Goal: Transaction & Acquisition: Purchase product/service

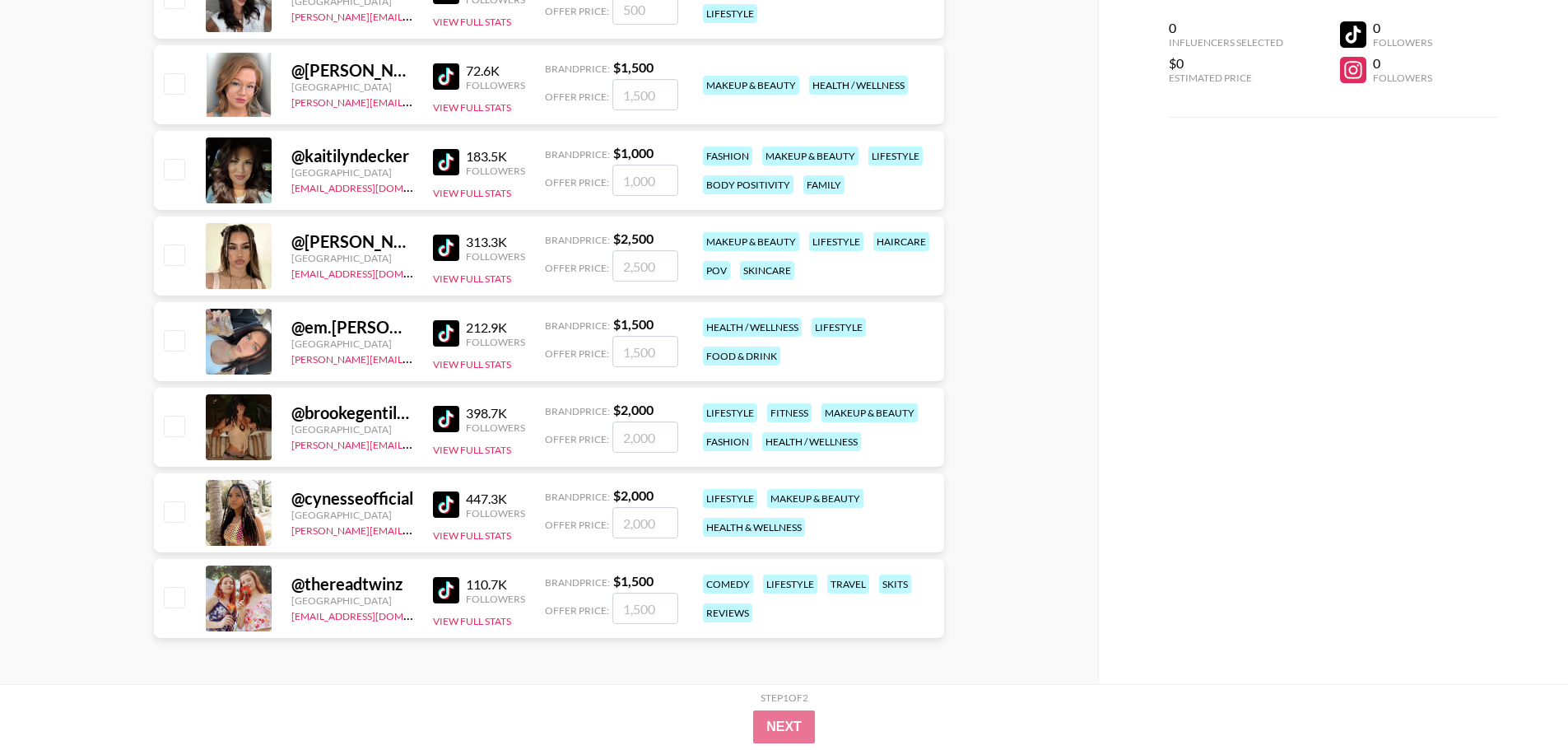
click at [779, 703] on div "Step 1 of 2 View Summary" at bounding box center [784, 700] width 922 height 19
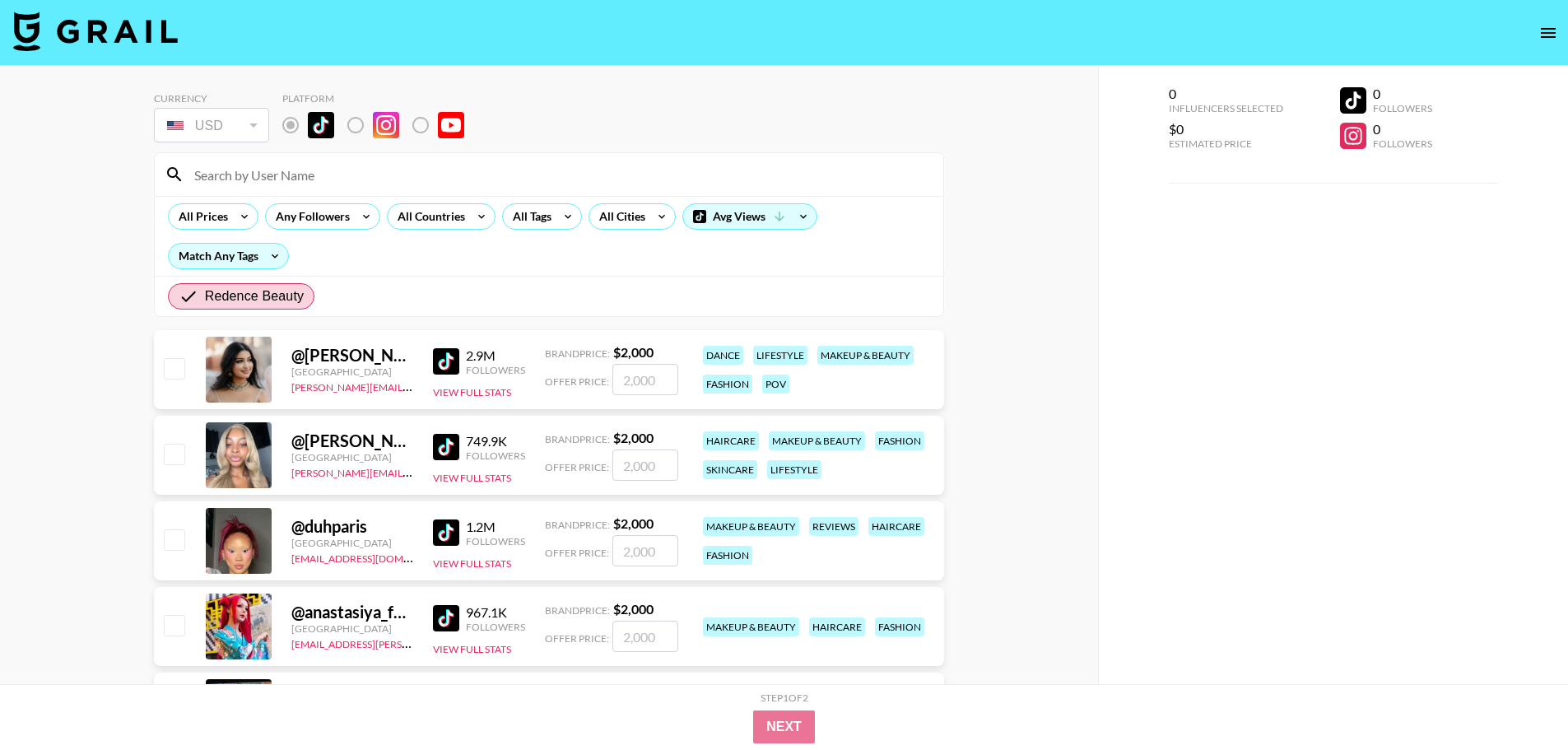
click at [259, 182] on input at bounding box center [559, 175] width 749 height 27
click at [295, 182] on input at bounding box center [559, 175] width 749 height 27
click at [244, 210] on icon at bounding box center [244, 216] width 27 height 25
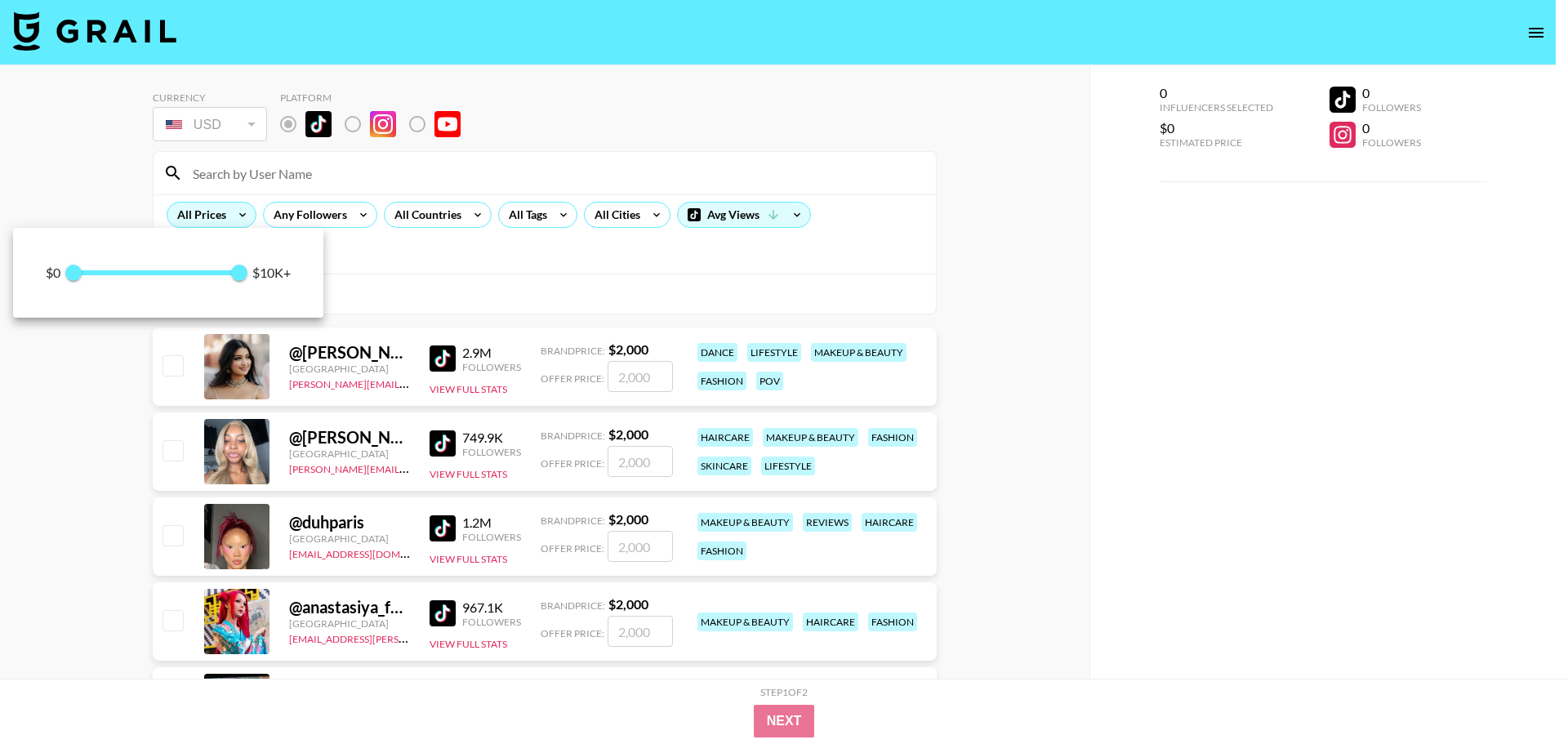
click at [242, 209] on div at bounding box center [784, 372] width 1568 height 744
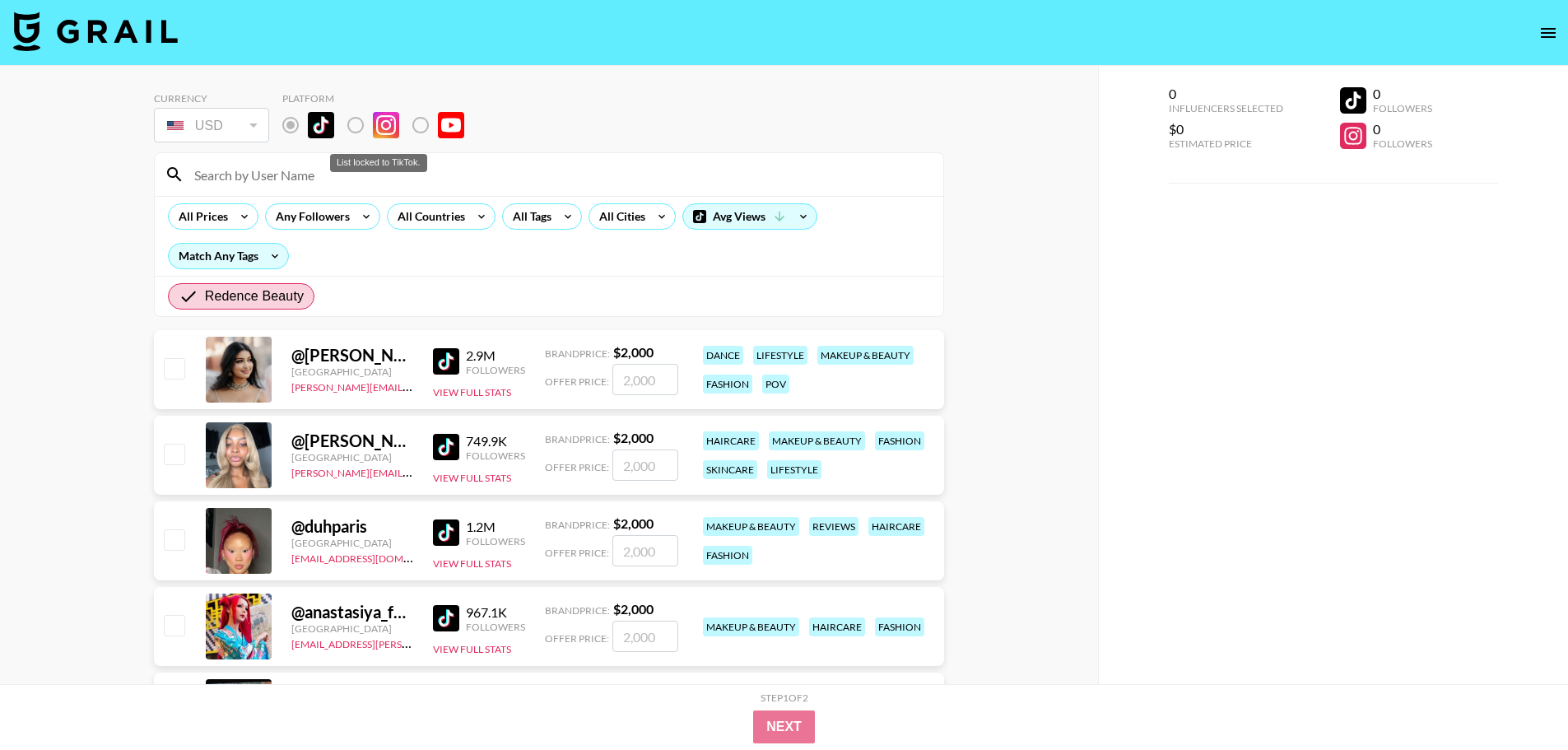
click at [358, 124] on label "List locked to TikTok." at bounding box center [368, 125] width 61 height 35
click at [790, 116] on div "Currency USD USD ​ Platform" at bounding box center [549, 119] width 790 height 54
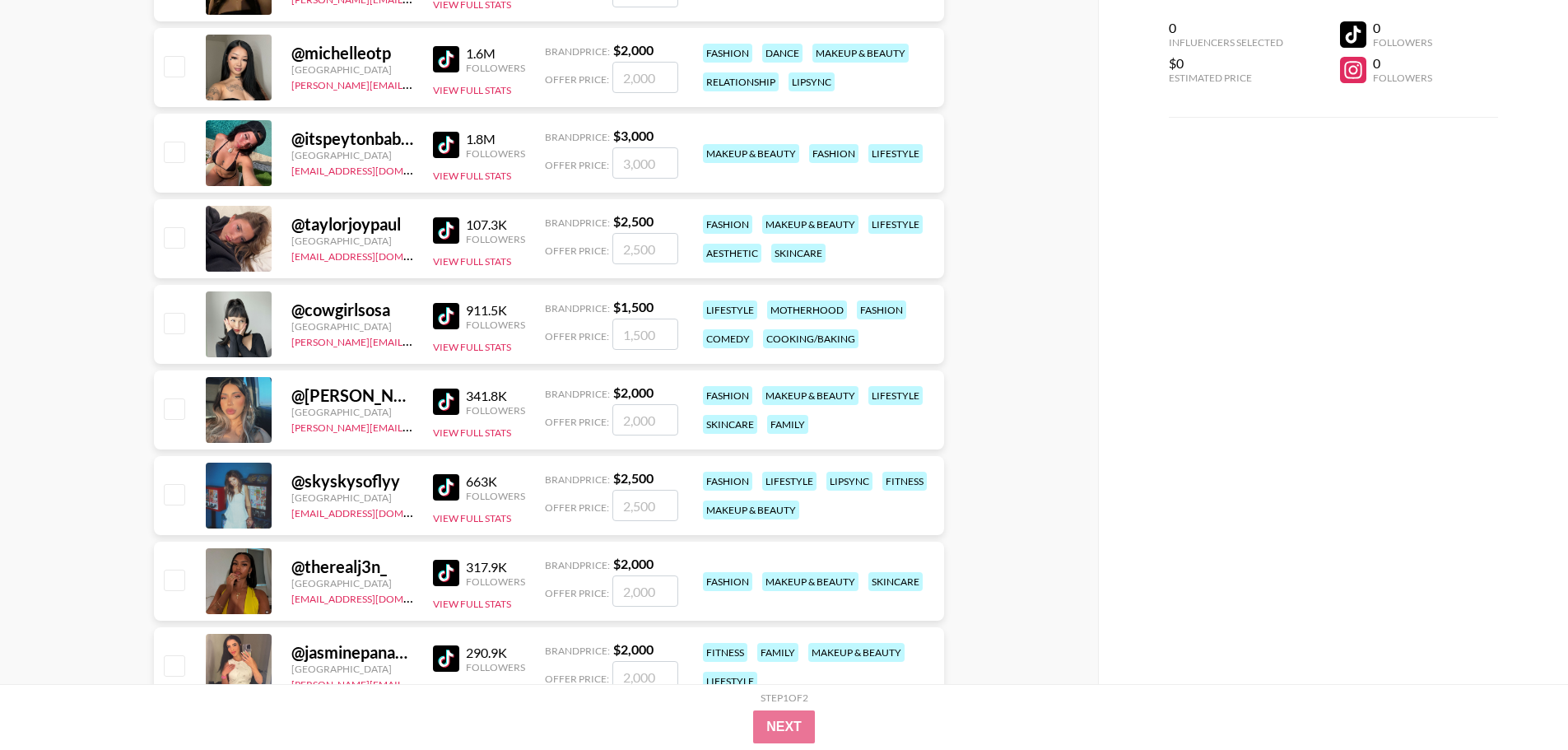
scroll to position [1234, 0]
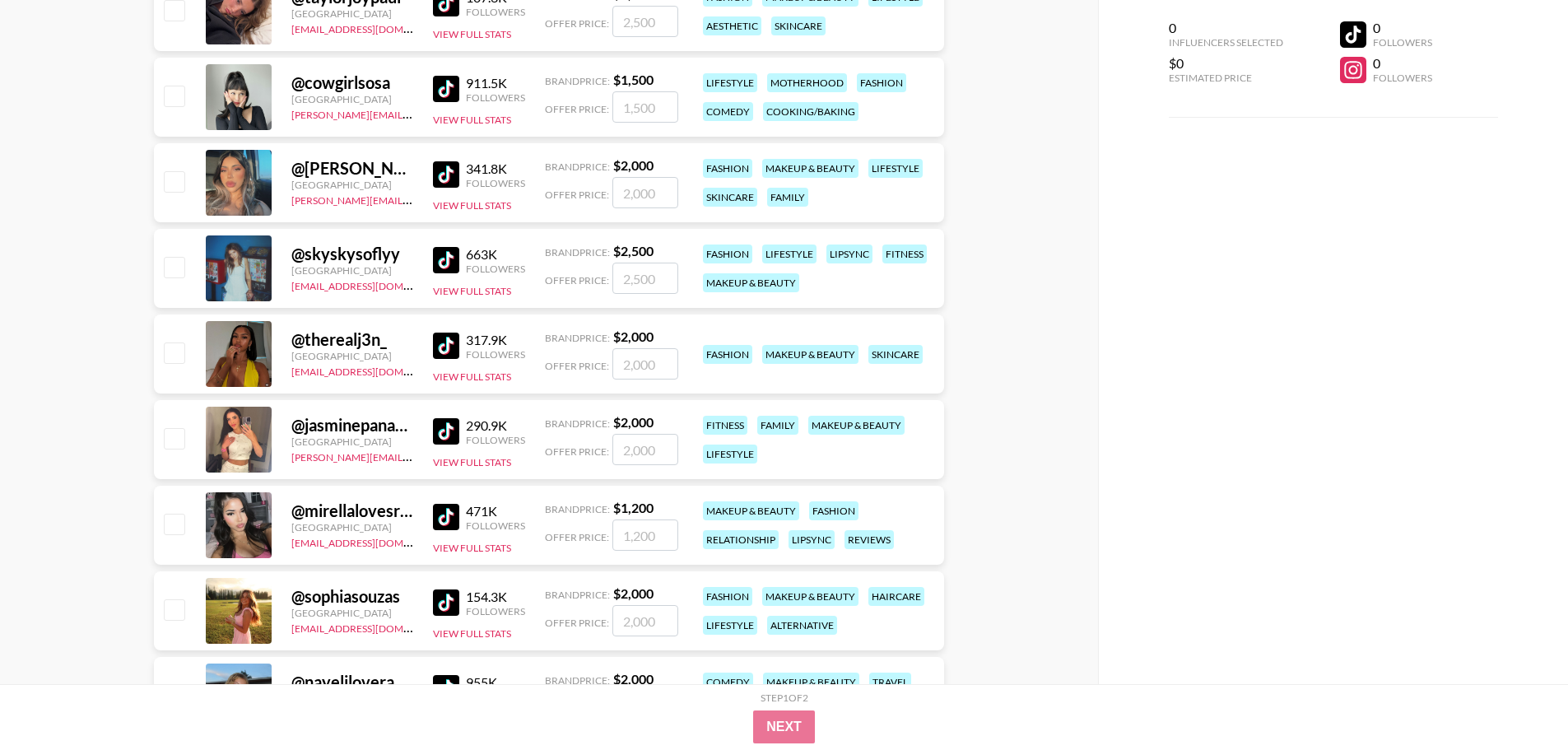
click at [359, 425] on div "@ jasminepanama22" at bounding box center [352, 425] width 122 height 21
click at [244, 428] on div at bounding box center [238, 439] width 65 height 65
click at [341, 425] on div "@ jasminepanama22" at bounding box center [352, 425] width 122 height 21
drag, startPoint x: 293, startPoint y: 426, endPoint x: 393, endPoint y: 423, distance: 100.0
click at [301, 426] on div "@ jasminepanama22" at bounding box center [352, 425] width 122 height 21
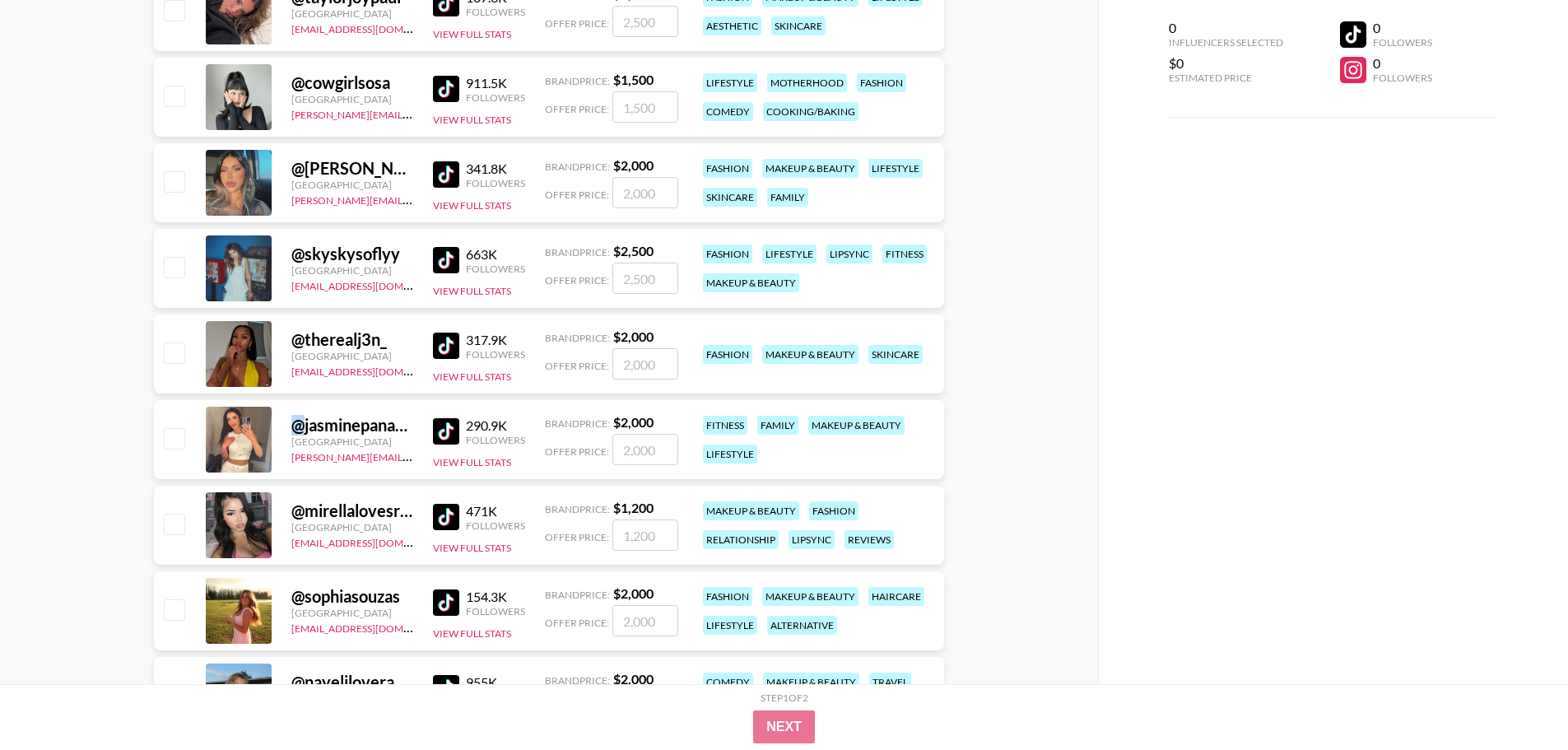
click at [451, 433] on img at bounding box center [446, 431] width 27 height 27
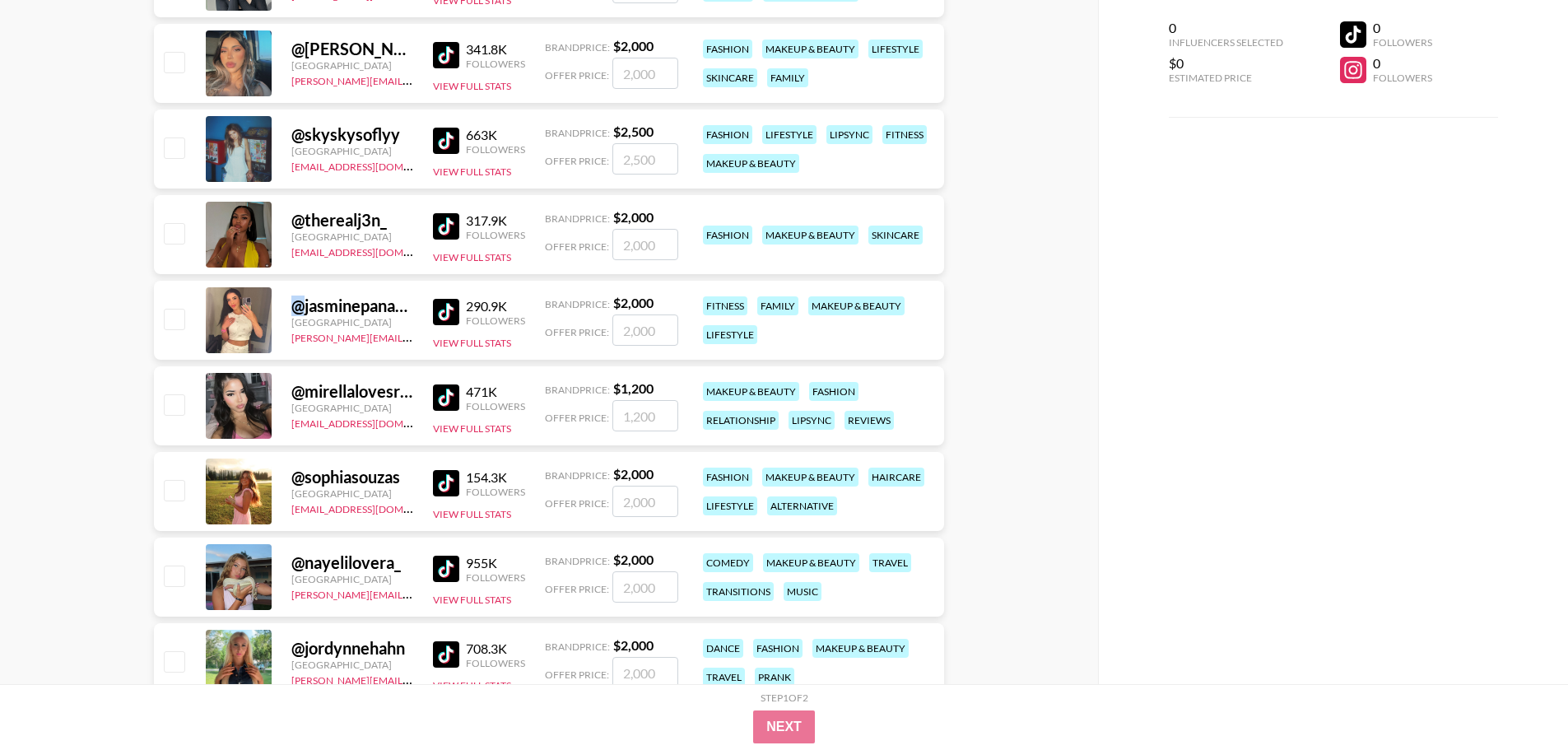
scroll to position [1646, 0]
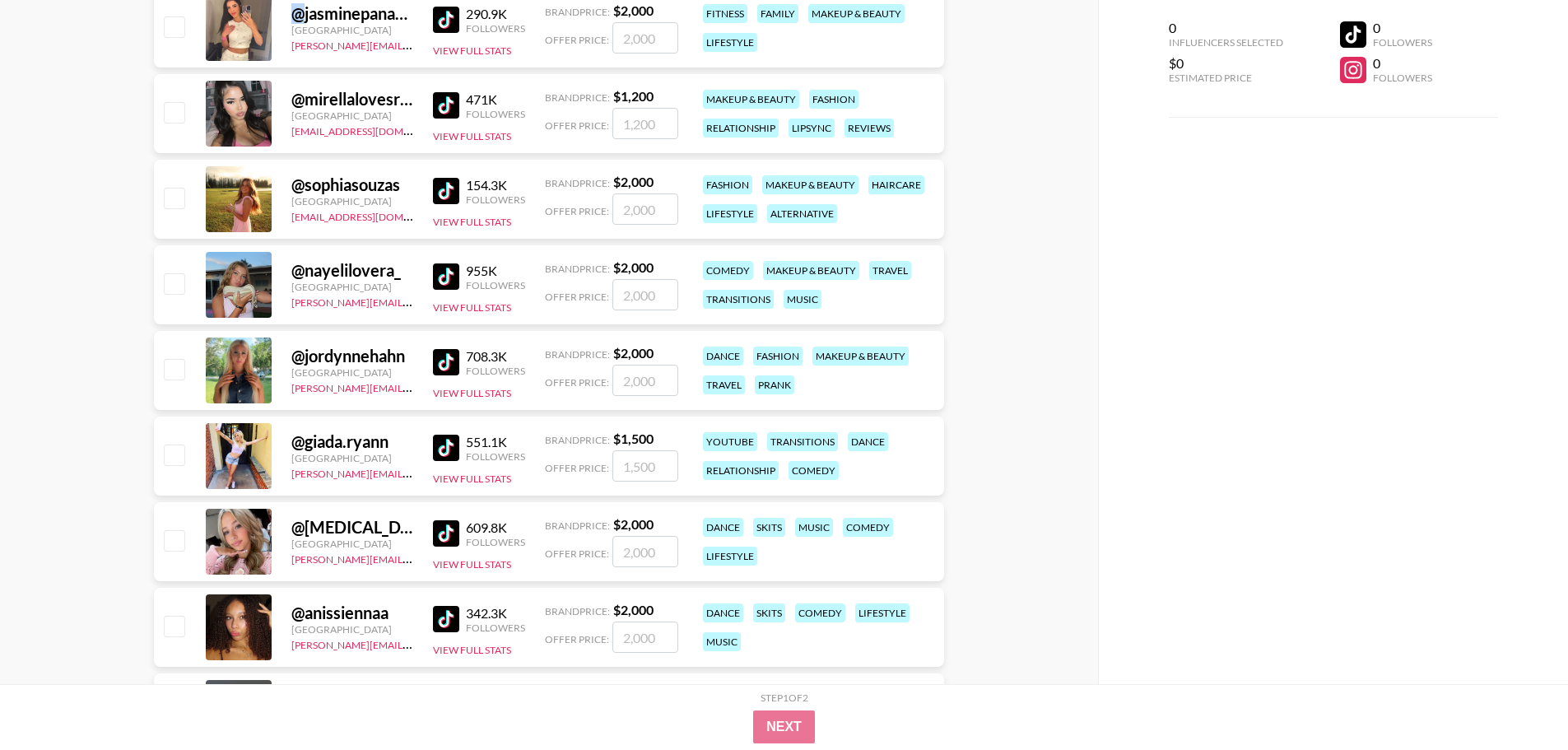
click at [449, 524] on img at bounding box center [446, 533] width 27 height 27
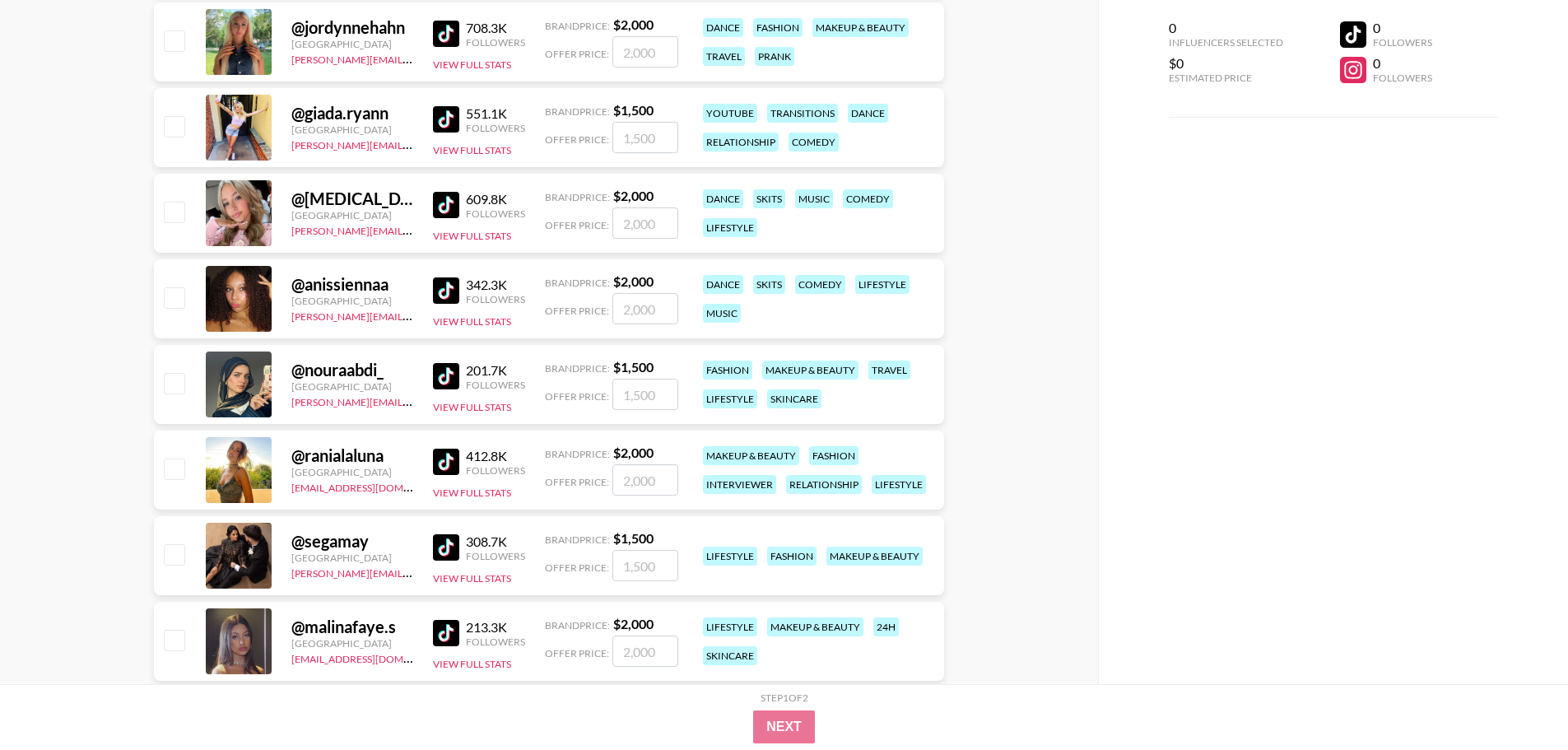
scroll to position [1975, 0]
click at [452, 284] on img at bounding box center [446, 290] width 27 height 27
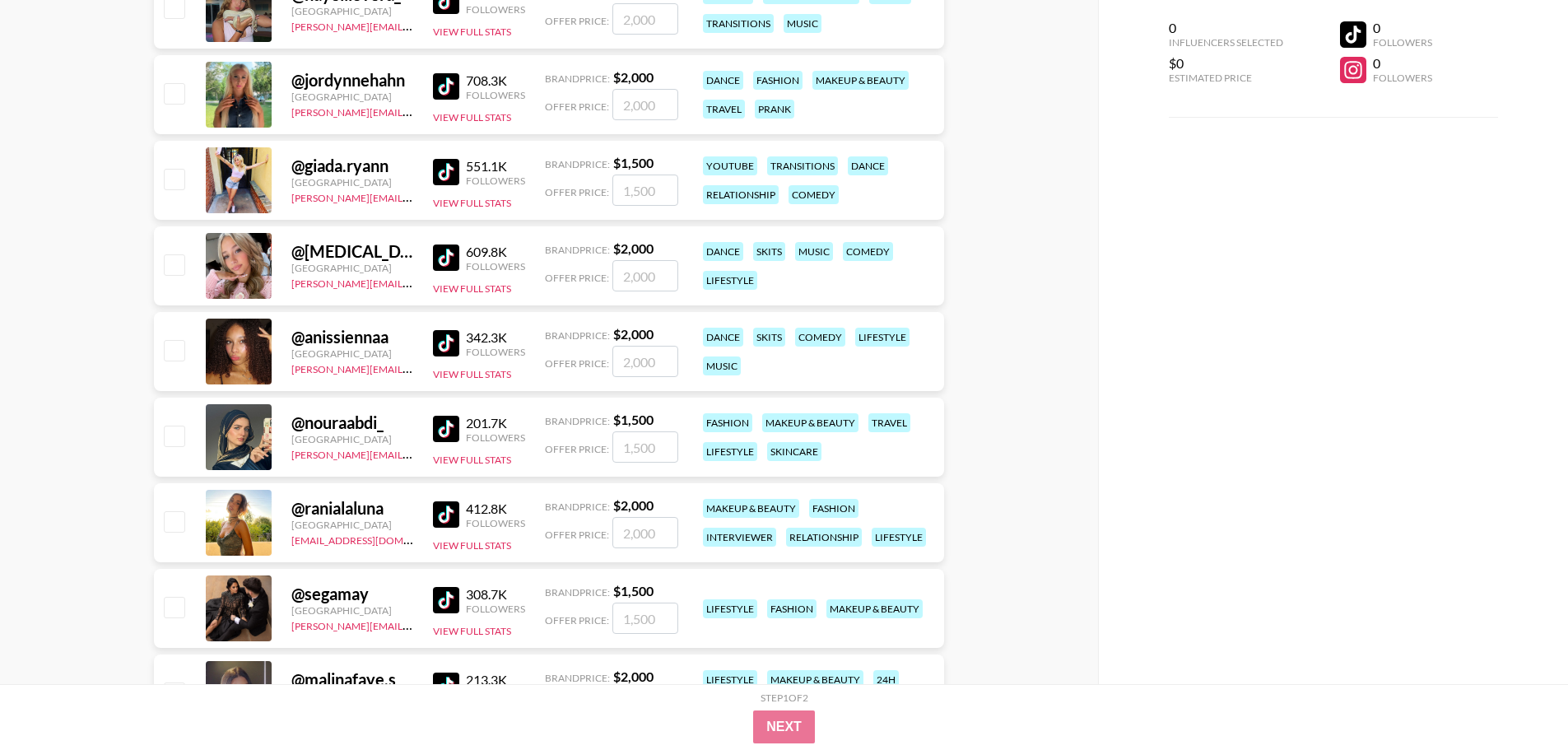
scroll to position [1893, 0]
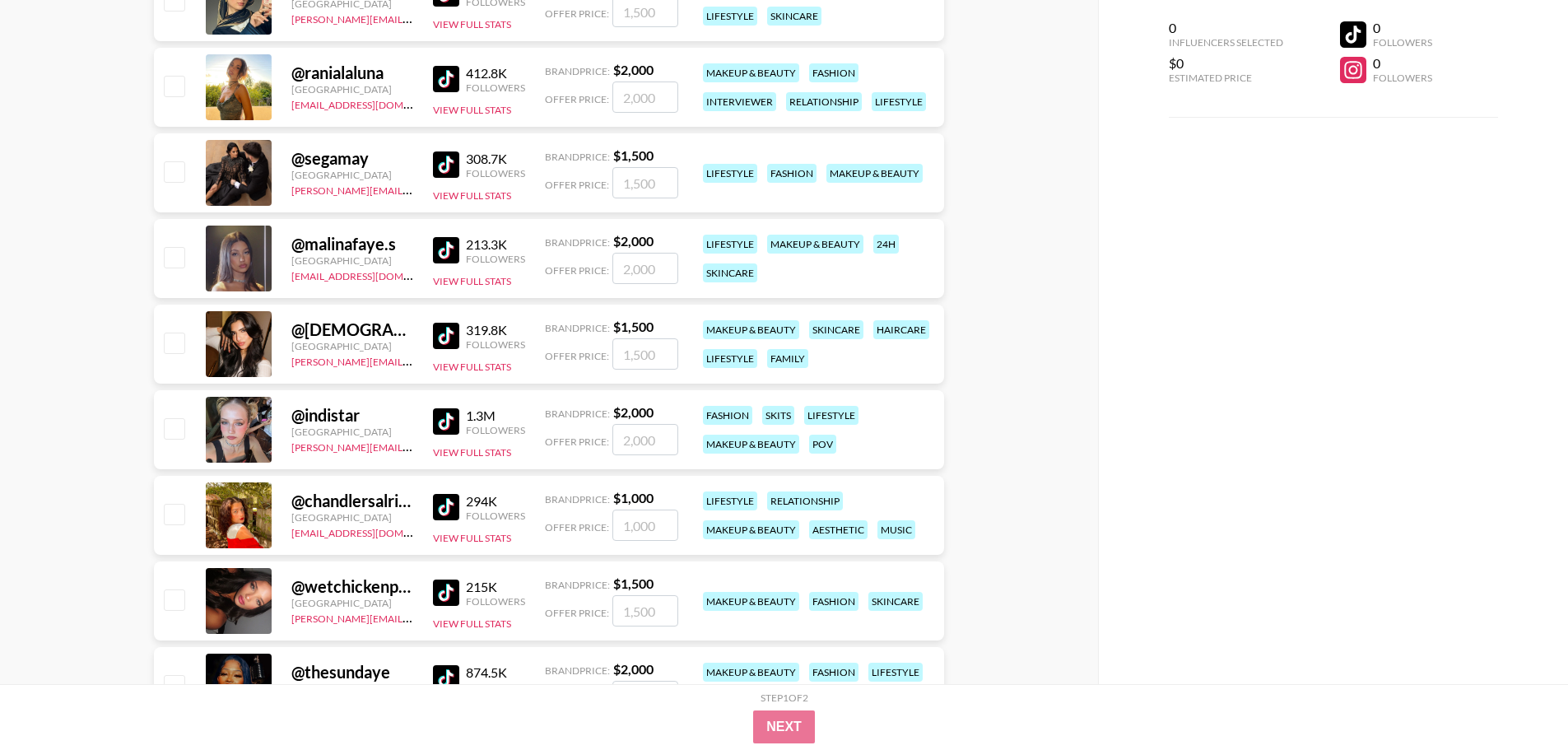
scroll to position [2387, 0]
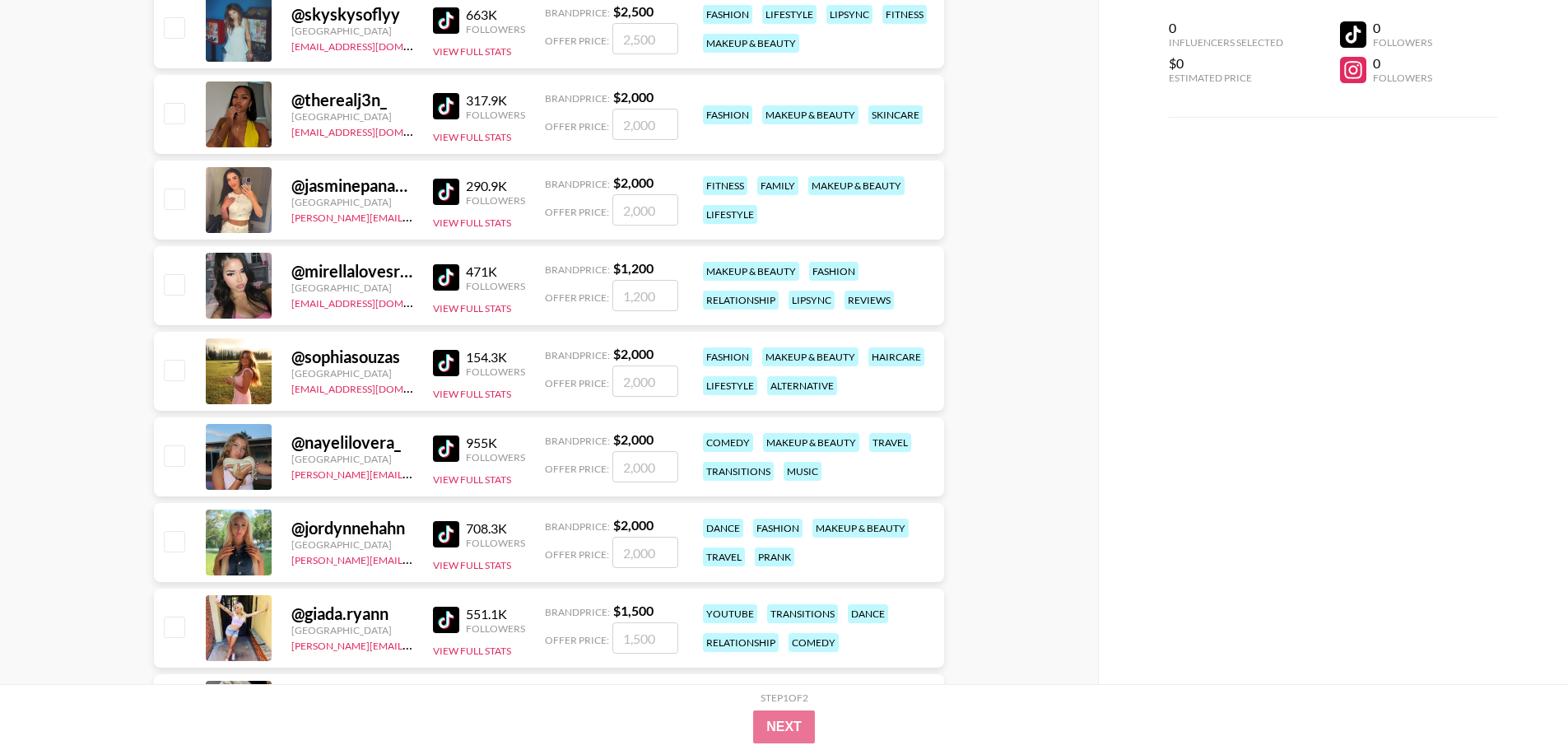
drag, startPoint x: 1051, startPoint y: 612, endPoint x: 1064, endPoint y: 605, distance: 14.8
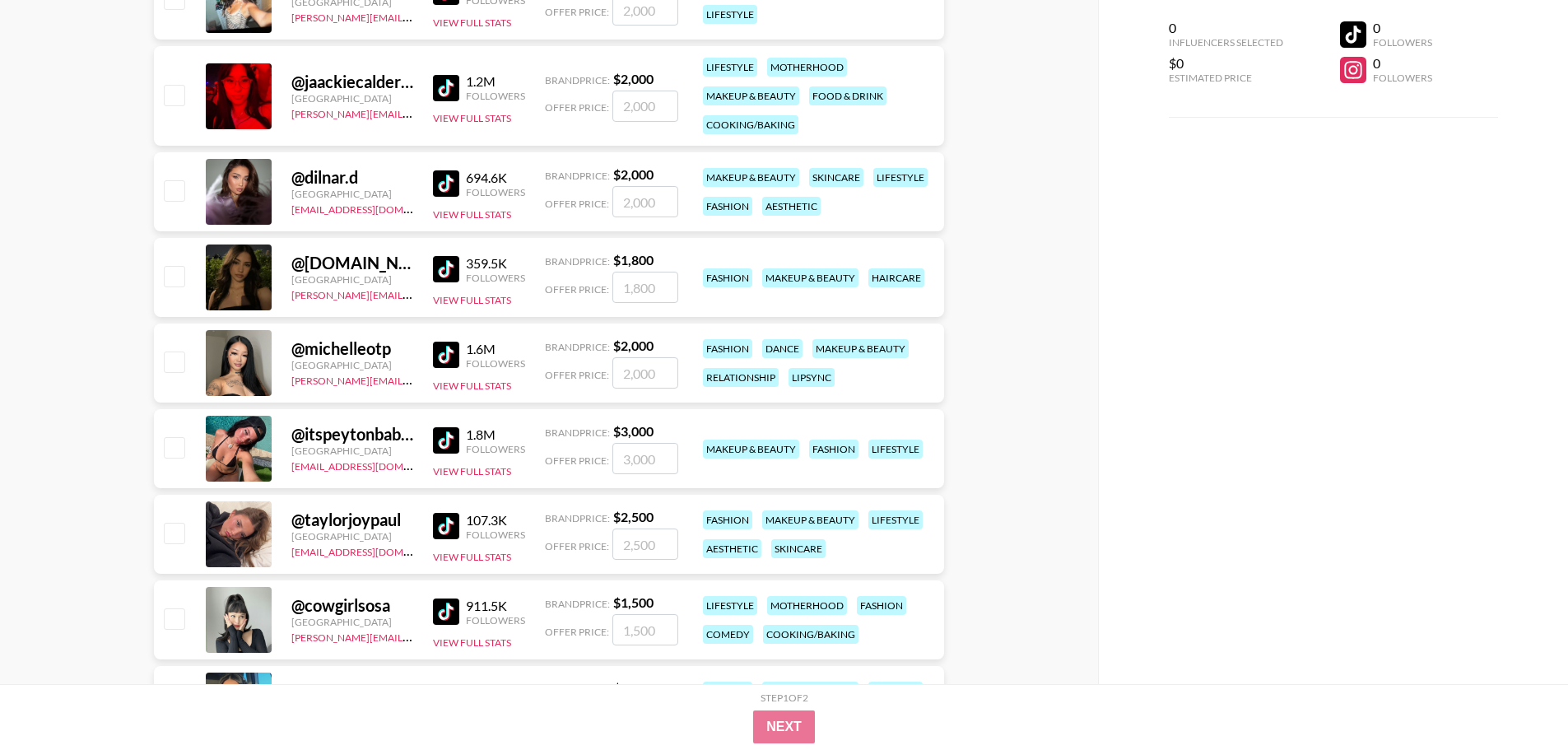
scroll to position [741, 0]
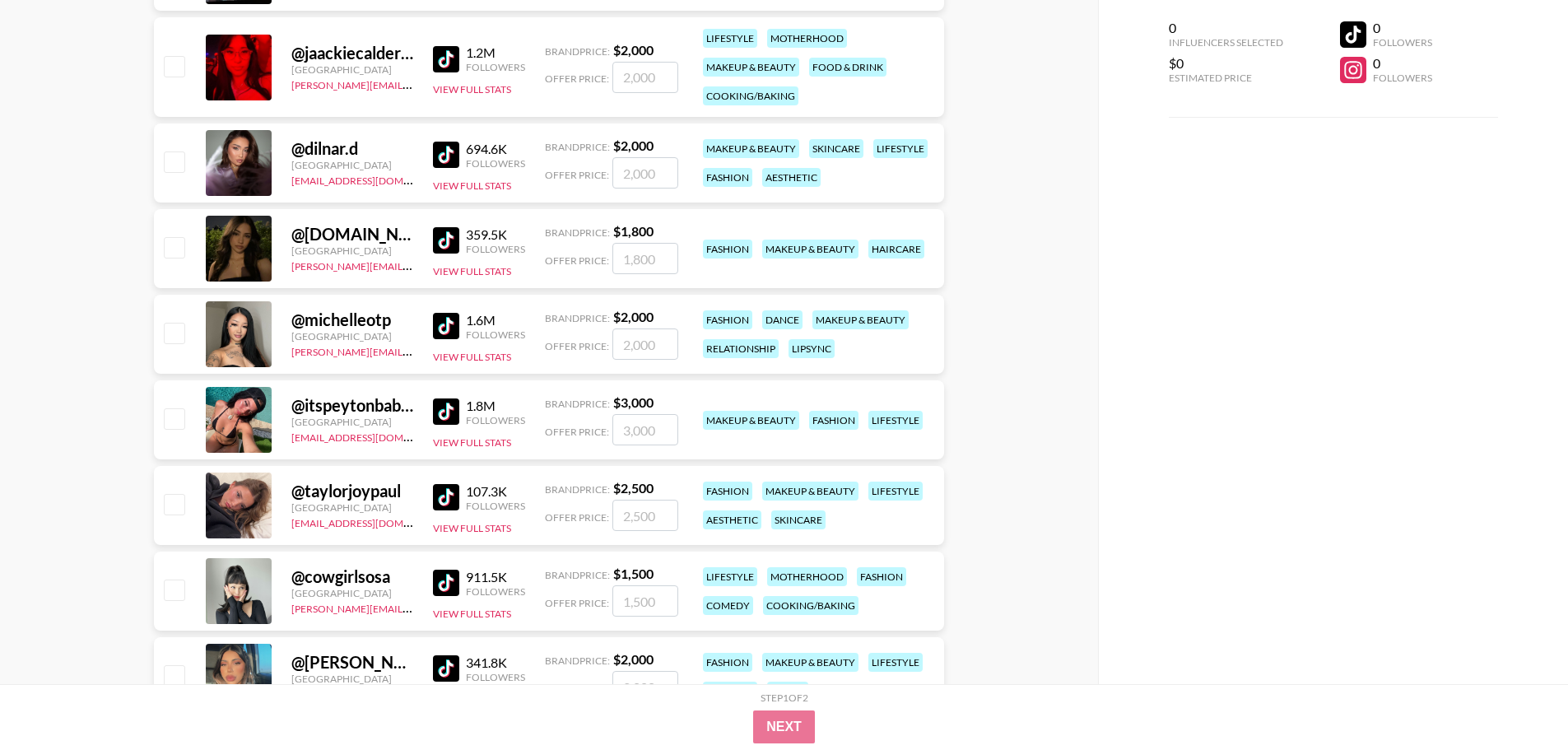
click at [649, 345] on input "number" at bounding box center [645, 344] width 65 height 32
drag, startPoint x: 635, startPoint y: 324, endPoint x: 615, endPoint y: 322, distance: 20.1
click at [615, 322] on div "Brand Price: $ 2,000" at bounding box center [611, 316] width 133 height 17
click at [614, 321] on strong "$ 2,000" at bounding box center [633, 316] width 41 height 16
click at [518, 340] on div "1.6M Followers View Full Stats" at bounding box center [478, 334] width 92 height 59
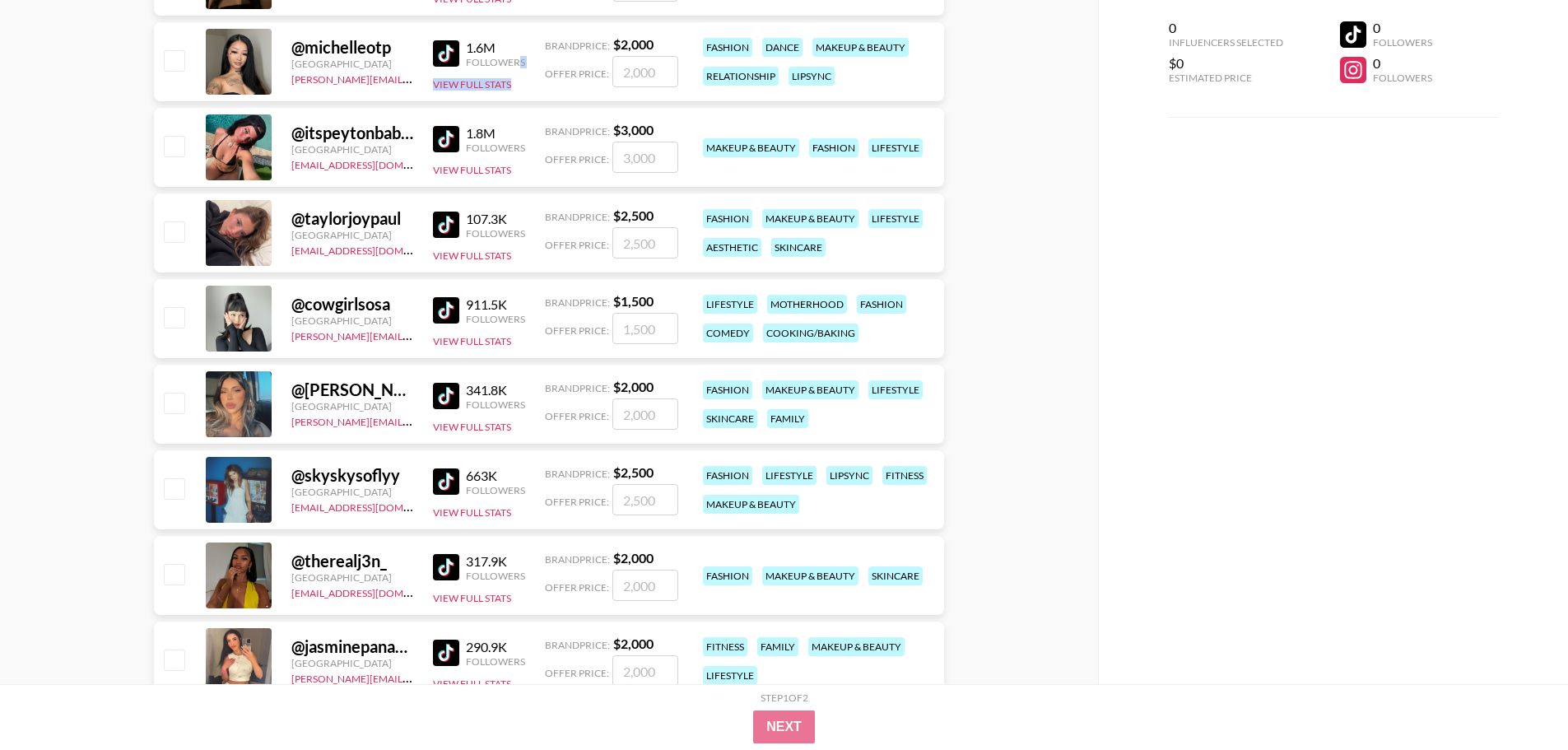
scroll to position [1316, 0]
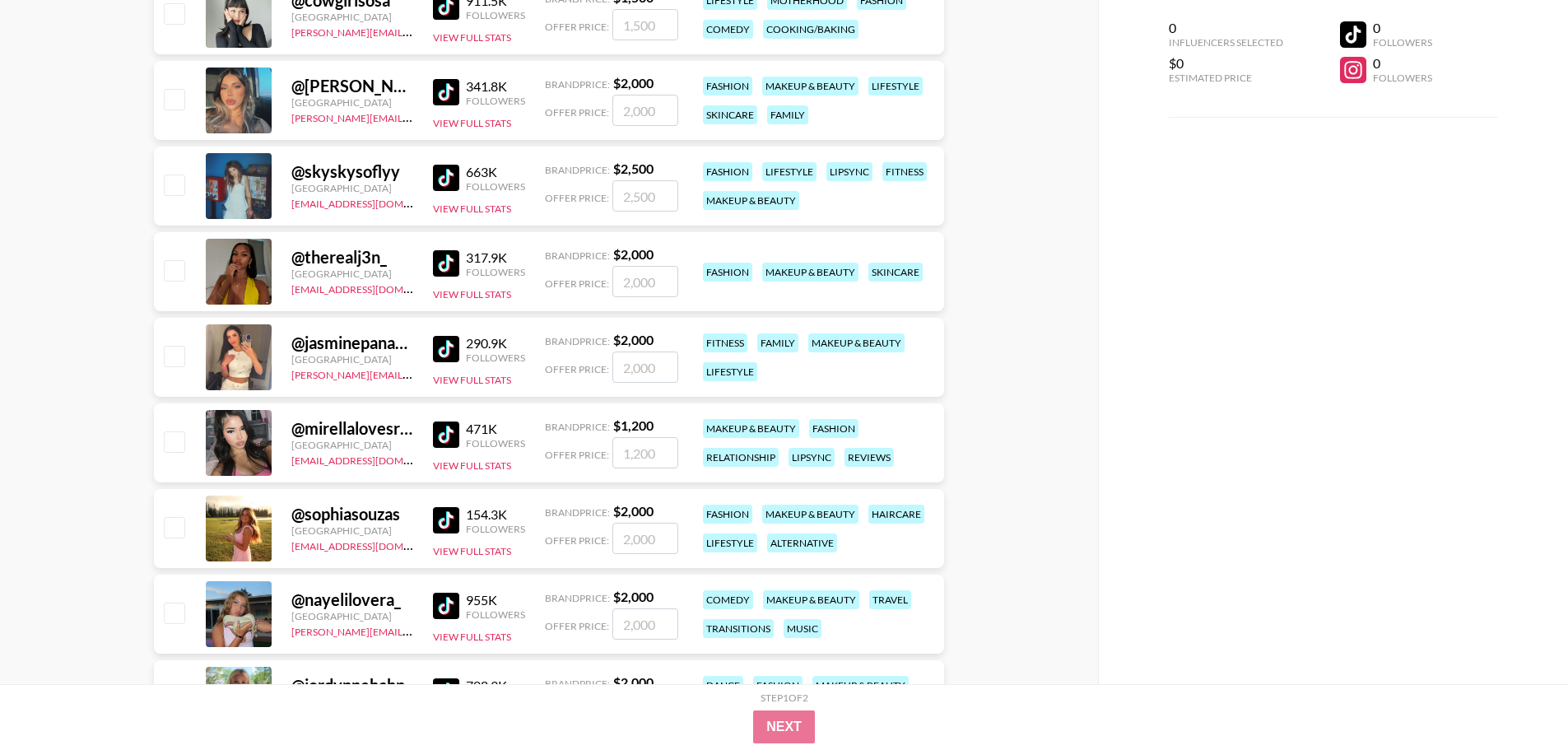
click at [520, 338] on div "290.9K" at bounding box center [496, 343] width 60 height 17
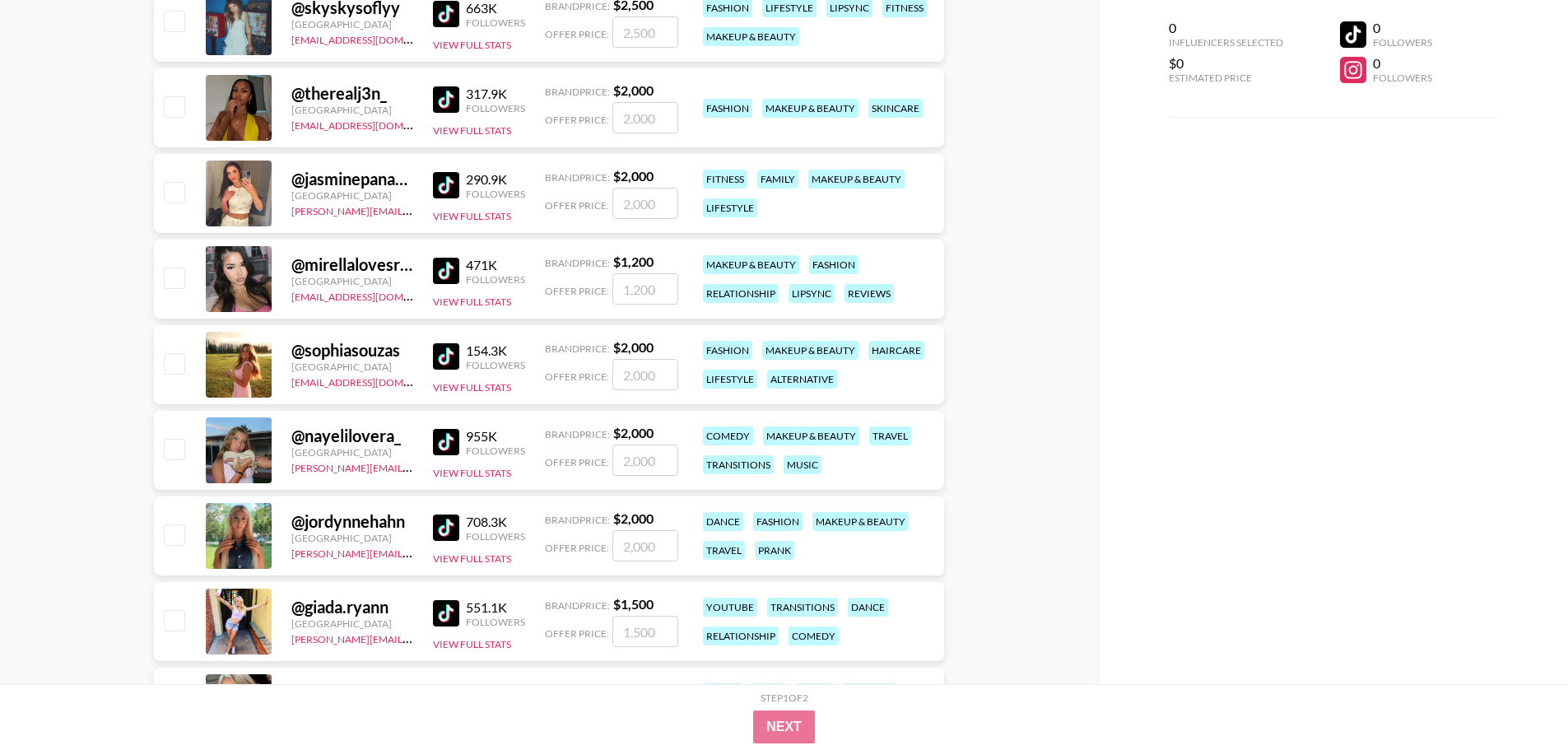
scroll to position [1481, 0]
drag, startPoint x: 459, startPoint y: 340, endPoint x: 450, endPoint y: 352, distance: 15.0
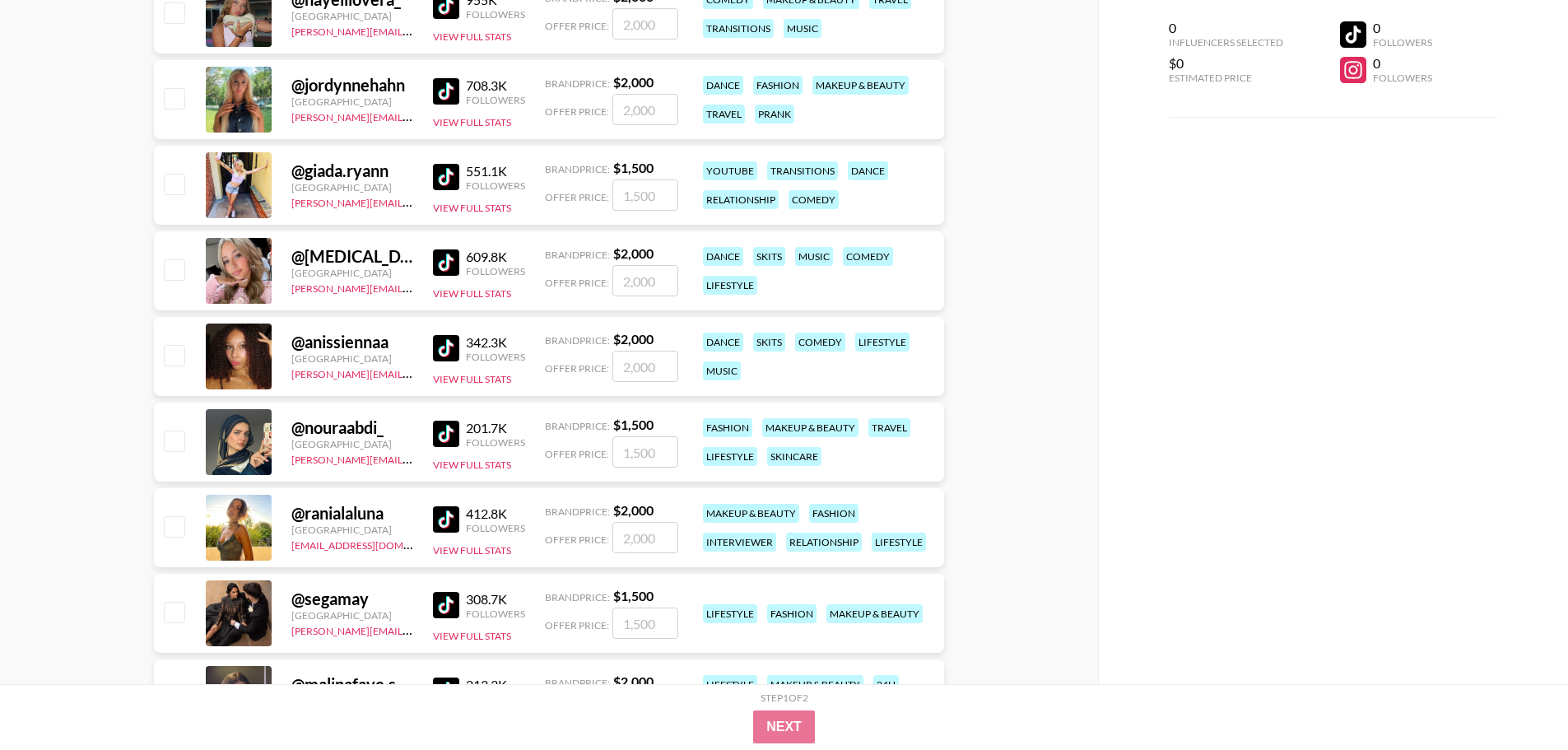
scroll to position [2058, 0]
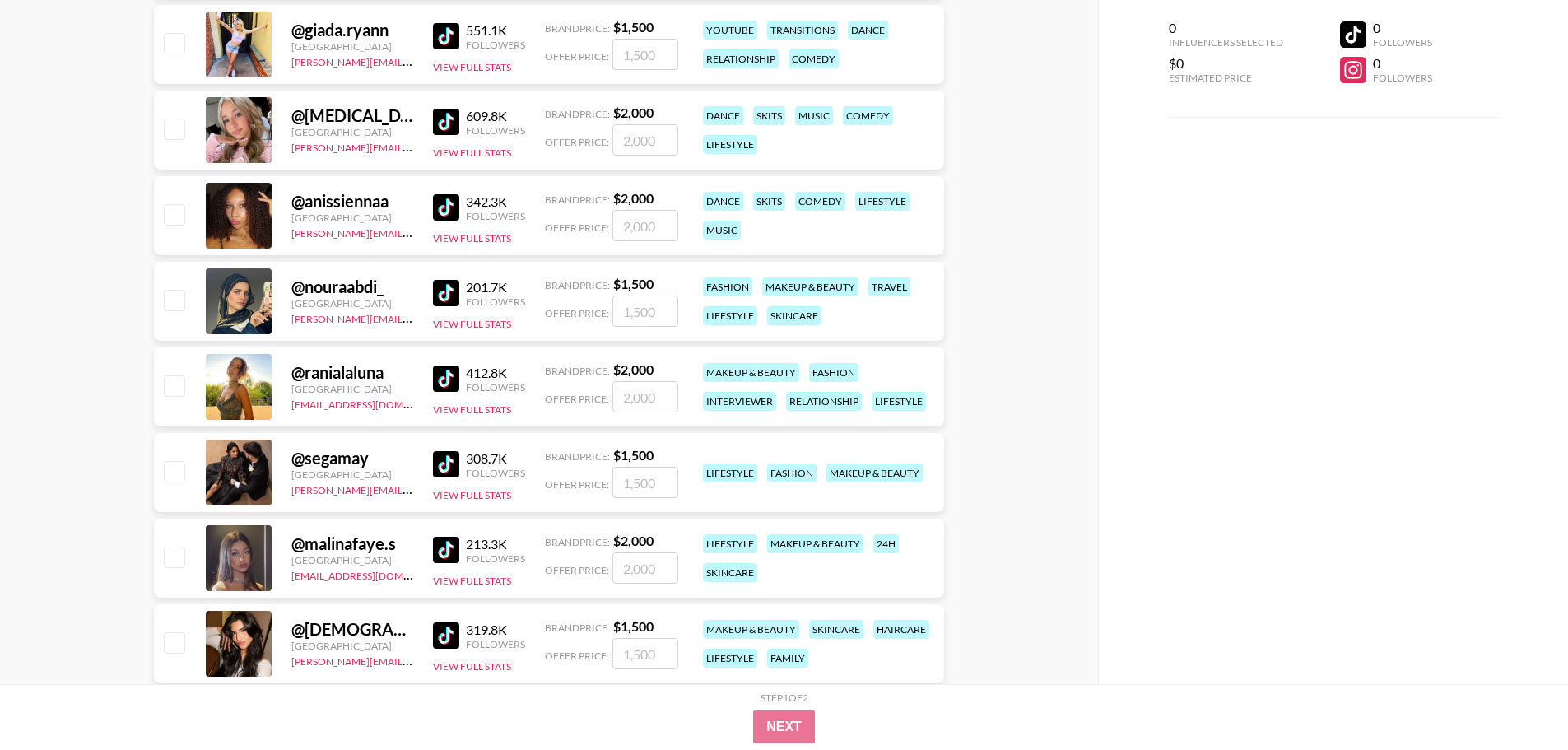
drag, startPoint x: 438, startPoint y: 306, endPoint x: 75, endPoint y: 404, distance: 376.0
drag, startPoint x: 458, startPoint y: 364, endPoint x: 444, endPoint y: 376, distance: 18.4
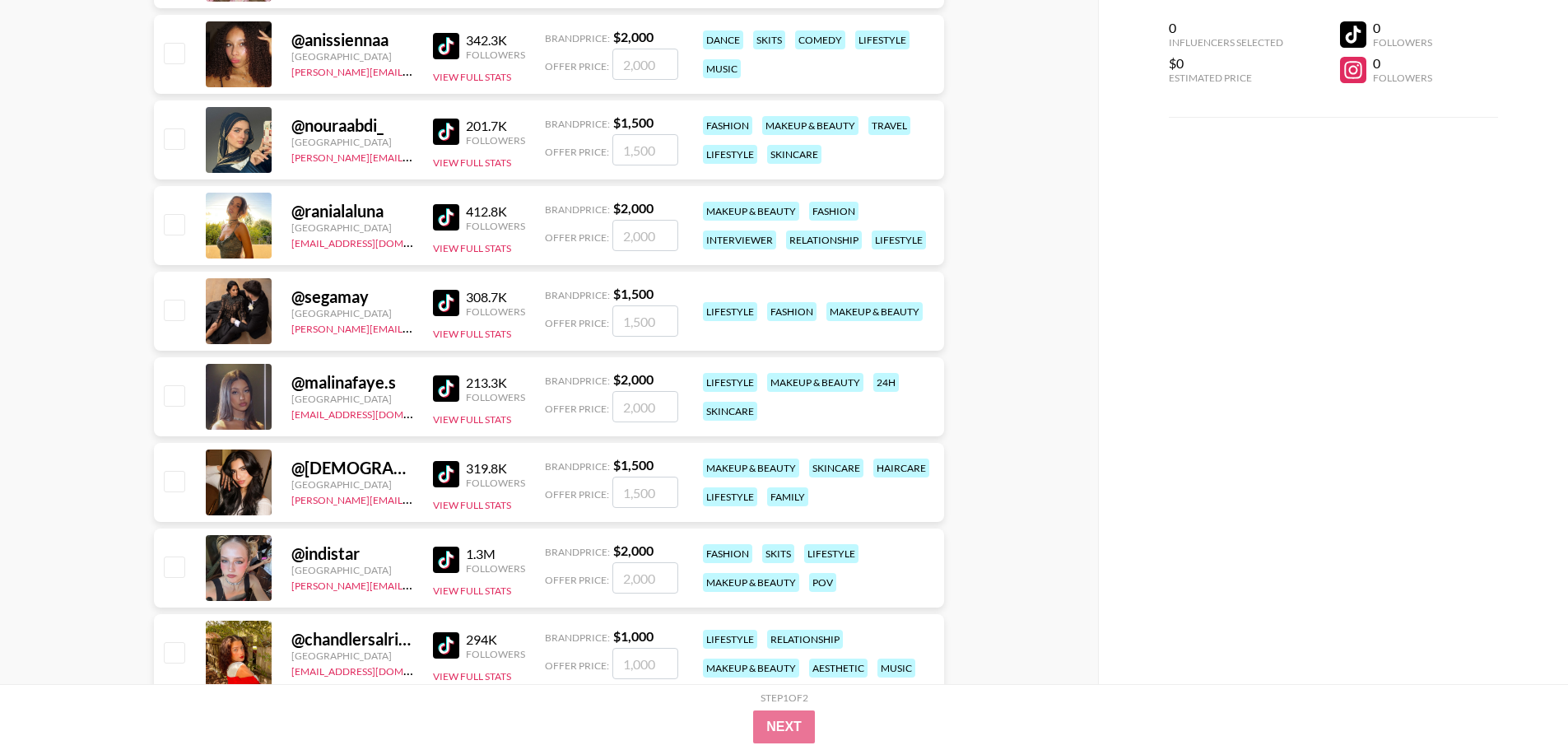
scroll to position [2552, 0]
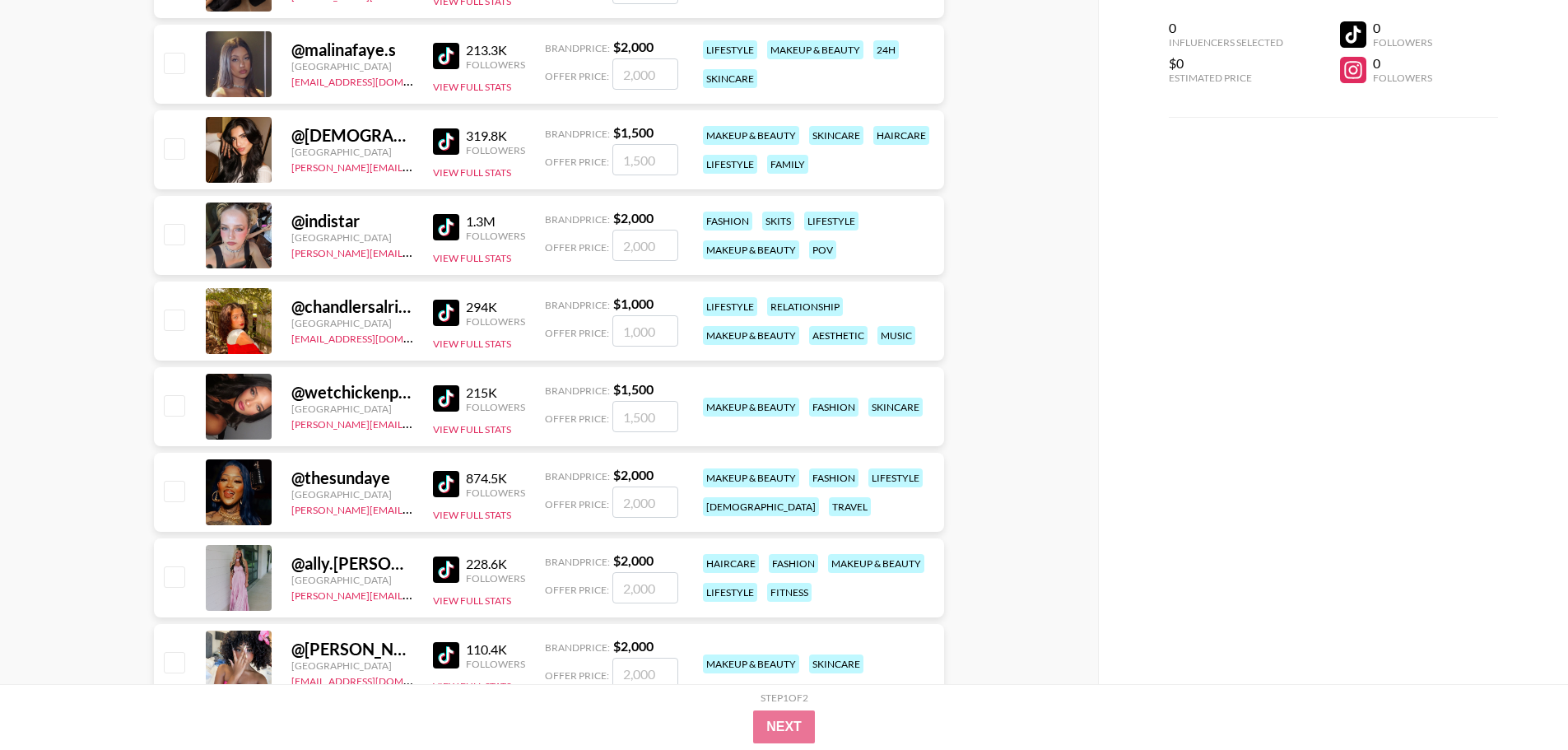
drag, startPoint x: 434, startPoint y: 314, endPoint x: 479, endPoint y: 320, distance: 45.4
click at [479, 318] on div "Followers" at bounding box center [496, 321] width 60 height 12
